Goal: Information Seeking & Learning: Find specific fact

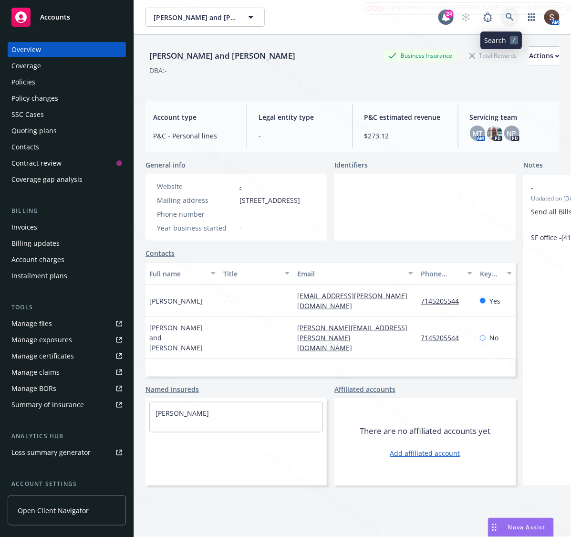
click at [506, 17] on icon at bounding box center [510, 17] width 9 height 9
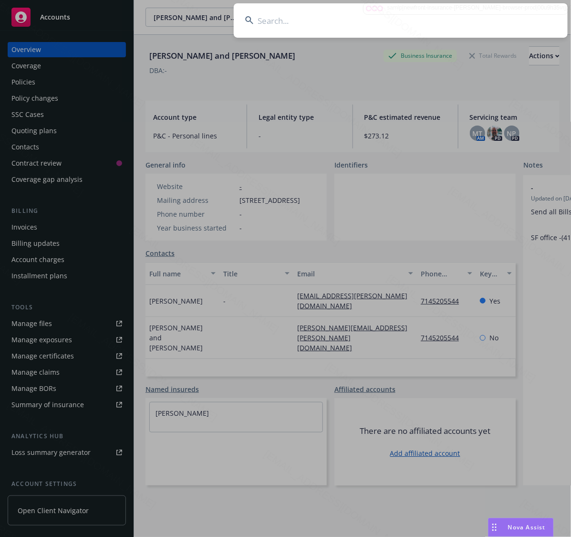
type input "[PERSON_NAME] Del [PERSON_NAME]"
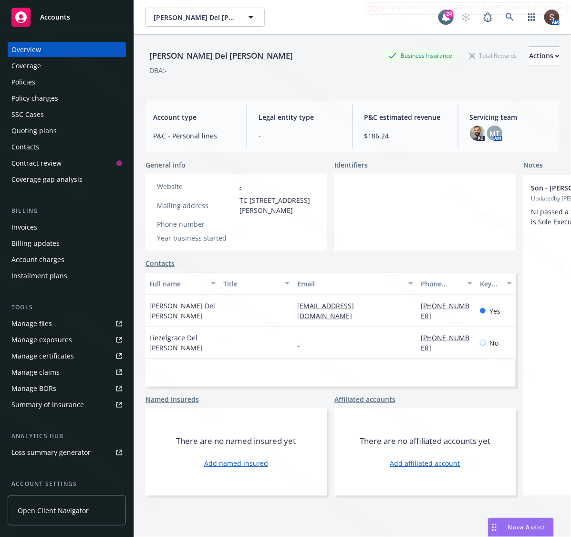
click at [43, 82] on div "Policies" at bounding box center [66, 81] width 111 height 15
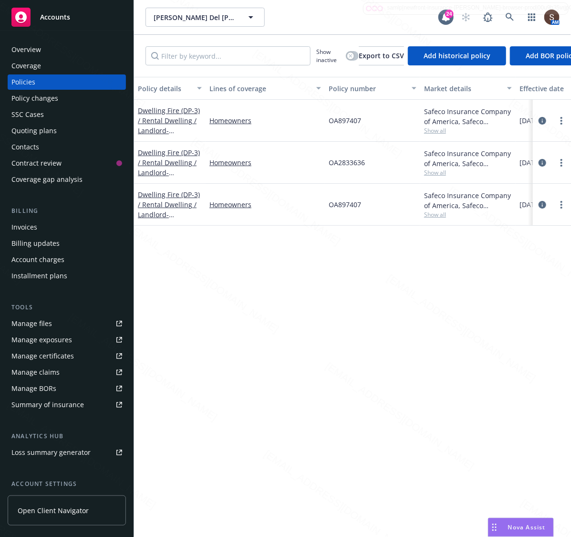
click at [315, 15] on div "[PERSON_NAME] Del [PERSON_NAME] Del [PERSON_NAME]" at bounding box center [292, 17] width 293 height 19
click at [340, 122] on span "OA897407" at bounding box center [345, 120] width 32 height 10
click at [347, 127] on div "OA897407" at bounding box center [372, 121] width 95 height 42
click at [347, 116] on span "OA897407" at bounding box center [345, 120] width 32 height 10
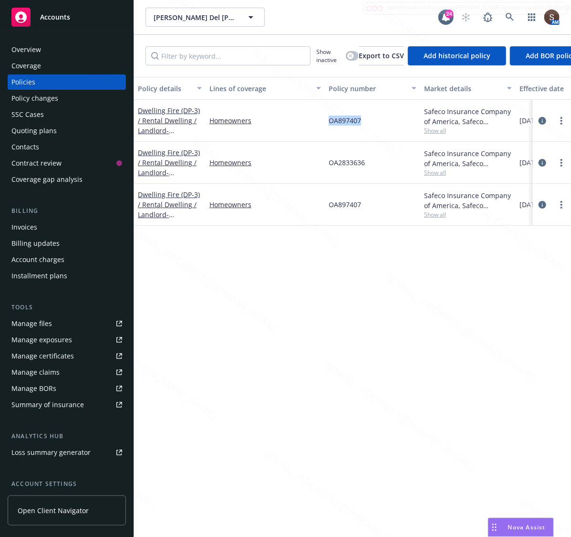
click at [347, 116] on span "OA897407" at bounding box center [345, 120] width 32 height 10
copy span "OA897407"
click at [342, 165] on span "OA2833636" at bounding box center [347, 162] width 36 height 10
copy span "OA2833636"
